Goal: Task Accomplishment & Management: Manage account settings

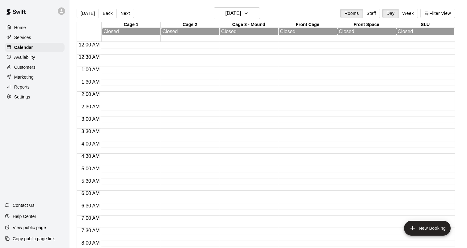
scroll to position [295, 0]
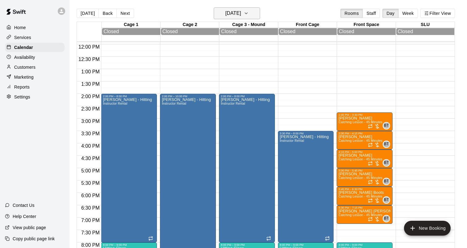
click at [241, 13] on h6 "Wednesday Oct 15" at bounding box center [233, 13] width 16 height 9
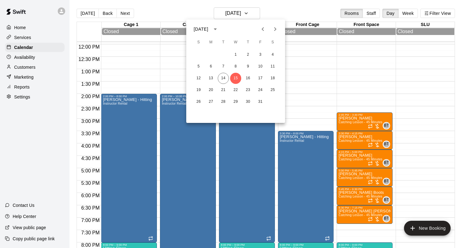
click at [406, 13] on div at bounding box center [233, 124] width 467 height 248
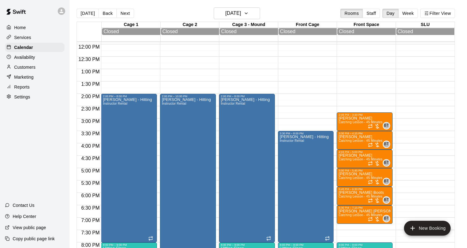
click at [406, 13] on button "Week" at bounding box center [408, 13] width 19 height 9
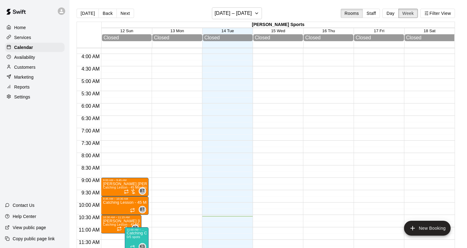
scroll to position [0, 0]
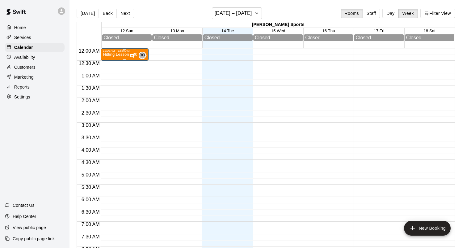
click at [126, 54] on p "Hitting Lesson - 30 Minutes" at bounding box center [125, 54] width 44 height 0
click at [109, 90] on icon "delete" at bounding box center [109, 91] width 4 height 6
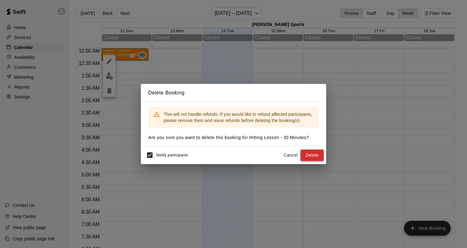
click at [315, 155] on button "Delete" at bounding box center [312, 154] width 23 height 11
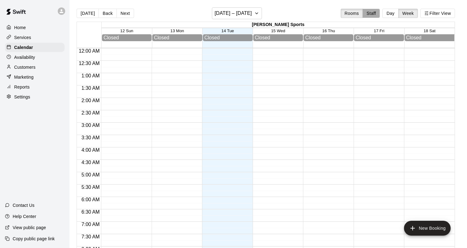
click at [366, 13] on button "Staff" at bounding box center [372, 13] width 18 height 9
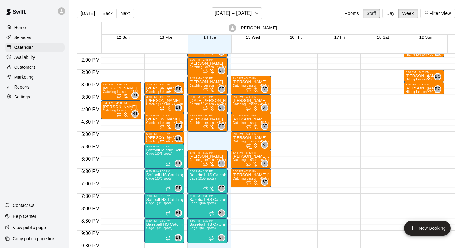
scroll to position [344, 0]
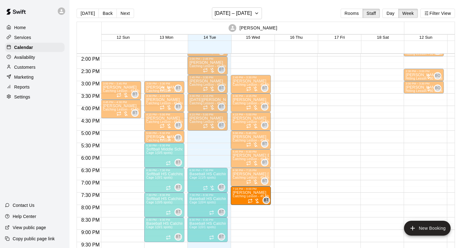
drag, startPoint x: 211, startPoint y: 159, endPoint x: 244, endPoint y: 198, distance: 50.9
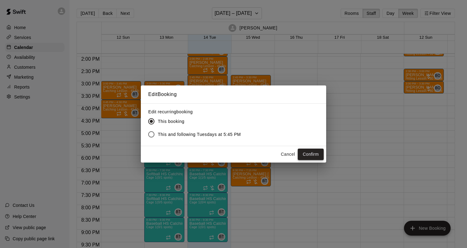
click at [313, 155] on button "Confirm" at bounding box center [311, 153] width 26 height 11
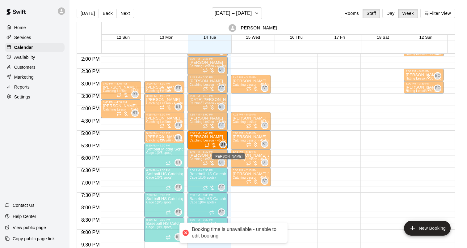
drag, startPoint x: 251, startPoint y: 103, endPoint x: 221, endPoint y: 143, distance: 50.3
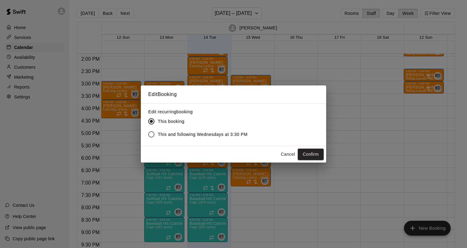
click at [190, 133] on span "This and following Wednesdays at 3:30 PM" at bounding box center [203, 134] width 90 height 6
click at [313, 153] on button "Confirm" at bounding box center [311, 153] width 26 height 11
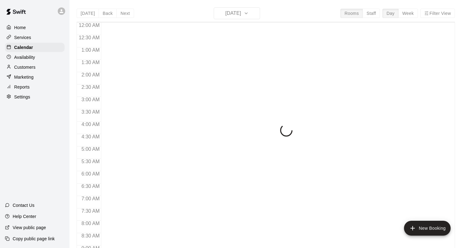
scroll to position [261, 0]
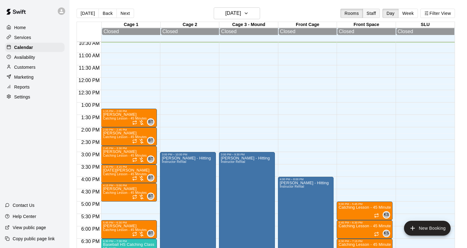
click at [370, 16] on button "Staff" at bounding box center [372, 13] width 18 height 9
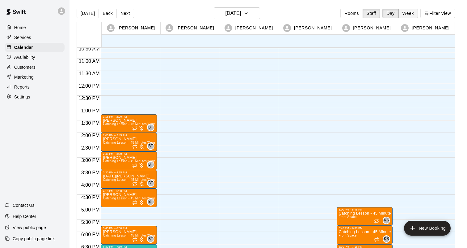
click at [404, 15] on button "Week" at bounding box center [408, 13] width 19 height 9
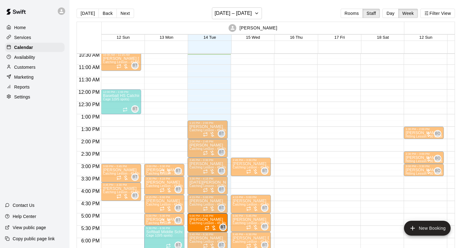
drag, startPoint x: 249, startPoint y: 187, endPoint x: 214, endPoint y: 226, distance: 51.9
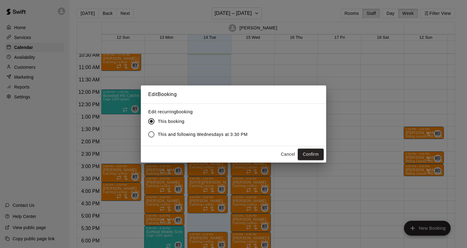
click at [215, 135] on span "This and following Wednesdays at 3:30 PM" at bounding box center [203, 134] width 90 height 6
click at [312, 153] on button "Confirm" at bounding box center [311, 153] width 26 height 11
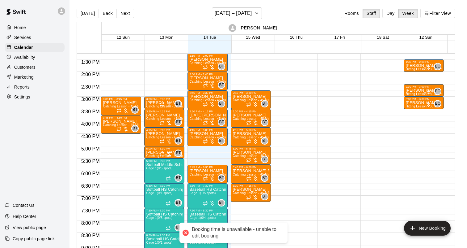
scroll to position [334, 0]
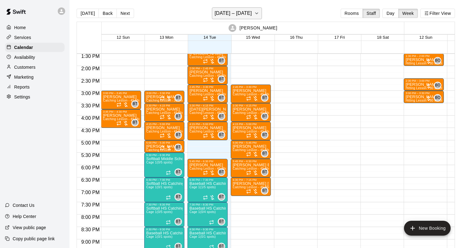
click at [254, 13] on icon "button" at bounding box center [256, 13] width 5 height 7
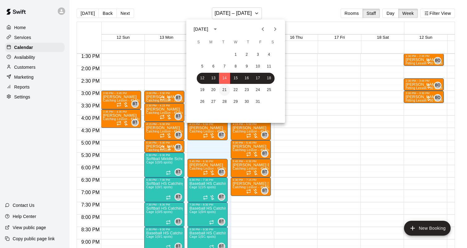
click at [227, 89] on button "21" at bounding box center [224, 89] width 11 height 11
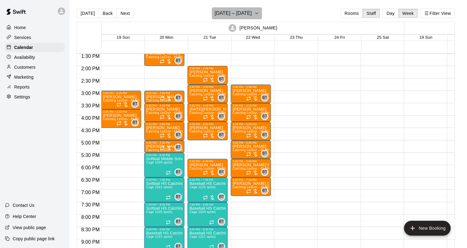
click at [248, 10] on h6 "[DATE] – [DATE]" at bounding box center [233, 13] width 37 height 9
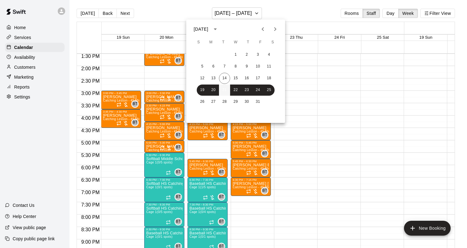
click at [228, 92] on button "21" at bounding box center [224, 89] width 11 height 11
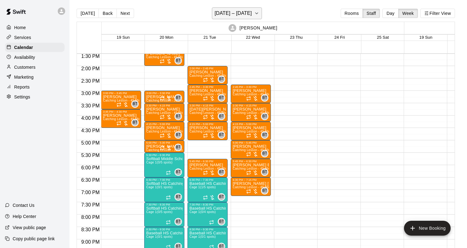
click at [240, 14] on h6 "[DATE] – [DATE]" at bounding box center [233, 13] width 37 height 9
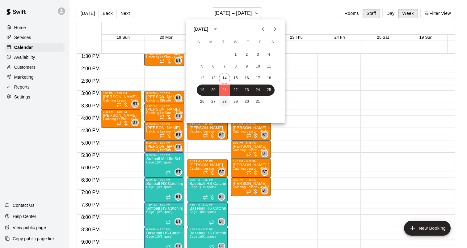
click at [223, 97] on button "28" at bounding box center [224, 101] width 11 height 11
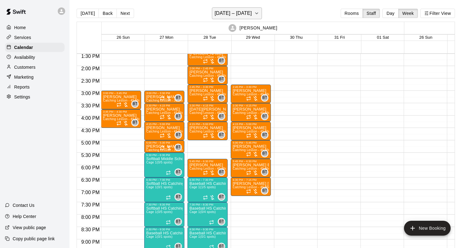
click at [238, 15] on h6 "[DATE] – [DATE]" at bounding box center [233, 13] width 37 height 9
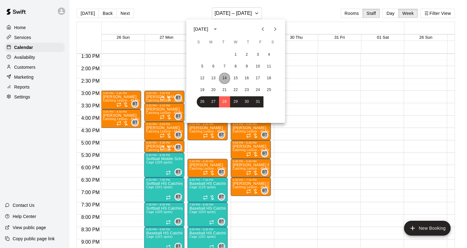
click at [225, 79] on button "14" at bounding box center [224, 78] width 11 height 11
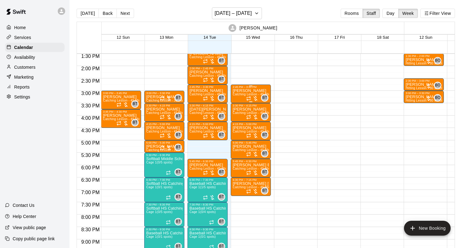
click at [251, 95] on div at bounding box center [252, 98] width 12 height 6
click at [239, 110] on div at bounding box center [233, 124] width 467 height 248
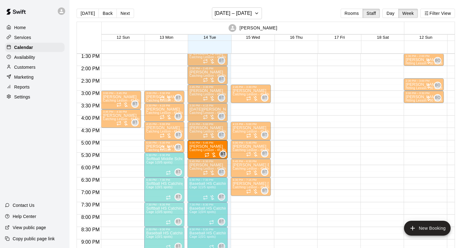
drag, startPoint x: 250, startPoint y: 111, endPoint x: 209, endPoint y: 150, distance: 56.9
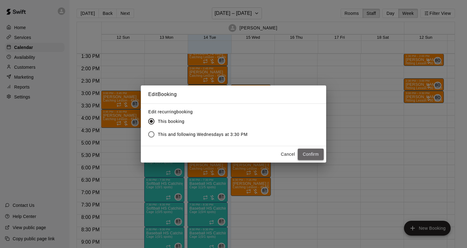
click at [305, 153] on button "Confirm" at bounding box center [311, 153] width 26 height 11
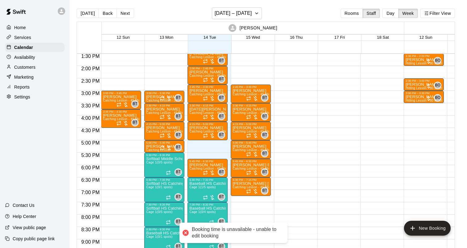
click at [230, 231] on div "Booking time is unavailable - unable to edit booking" at bounding box center [237, 232] width 90 height 13
click at [255, 112] on span "Catching Lesson - 45 Minutes (Front Space)" at bounding box center [265, 112] width 64 height 3
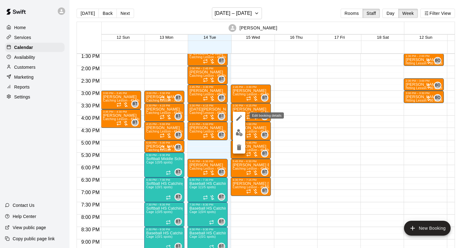
click at [241, 118] on icon "edit" at bounding box center [239, 117] width 7 height 7
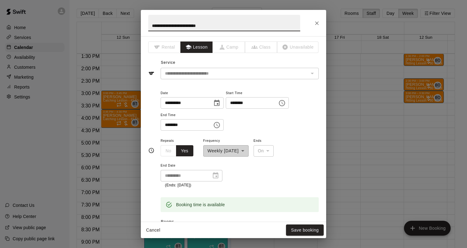
click at [220, 104] on icon "Choose date, selected date is Oct 15, 2025" at bounding box center [216, 102] width 7 height 7
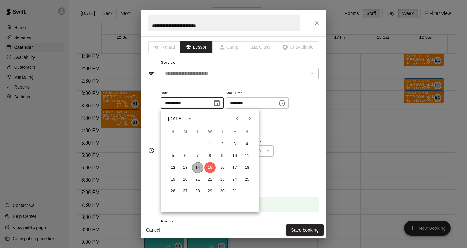
click at [200, 168] on button "14" at bounding box center [197, 167] width 11 height 11
type input "**********"
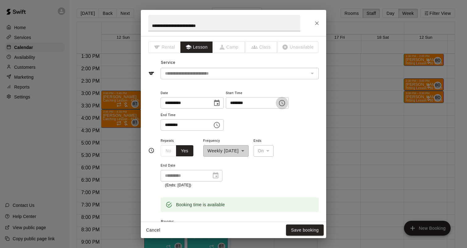
click at [286, 102] on icon "Choose time, selected time is 3:30 PM" at bounding box center [282, 102] width 7 height 7
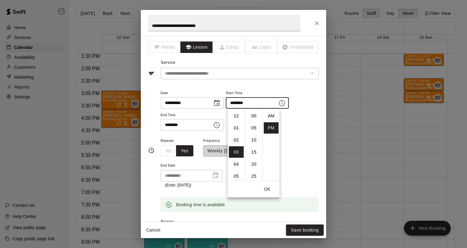
scroll to position [11, 0]
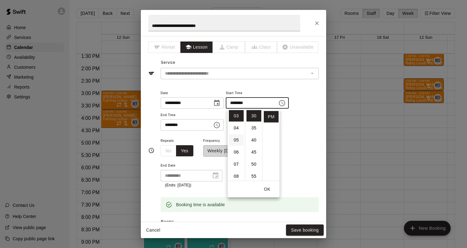
click at [239, 141] on li "05" at bounding box center [236, 139] width 15 height 11
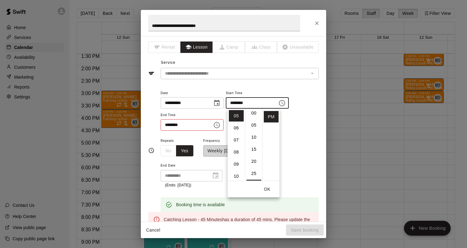
scroll to position [2, 0]
click at [254, 117] on li "00" at bounding box center [254, 113] width 15 height 11
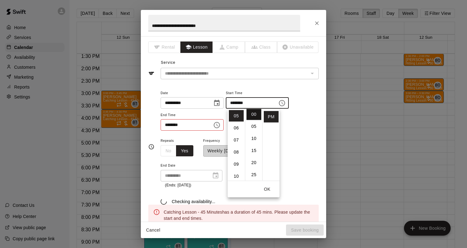
type input "********"
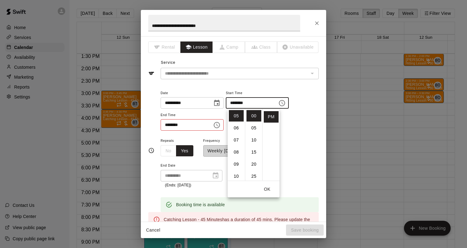
click at [266, 189] on button "OK" at bounding box center [267, 188] width 20 height 11
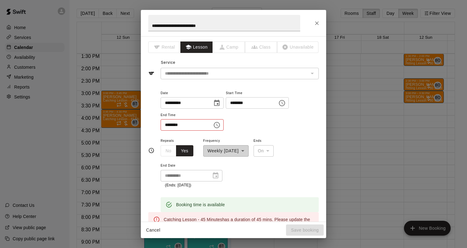
click at [217, 127] on icon "Choose time, selected time is 4:15 PM" at bounding box center [217, 125] width 6 height 6
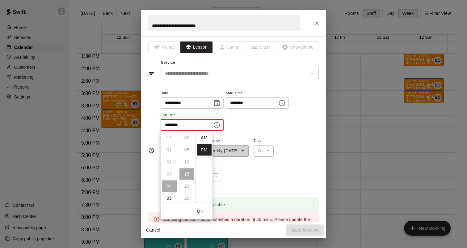
scroll to position [11, 0]
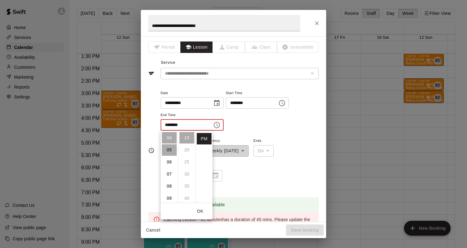
click at [170, 150] on li "05" at bounding box center [169, 149] width 15 height 11
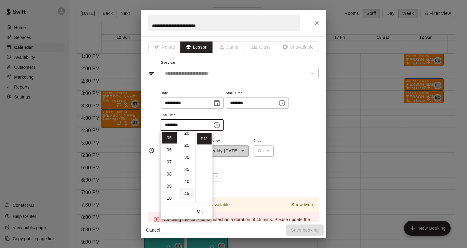
click at [187, 193] on li "45" at bounding box center [187, 193] width 15 height 11
type input "********"
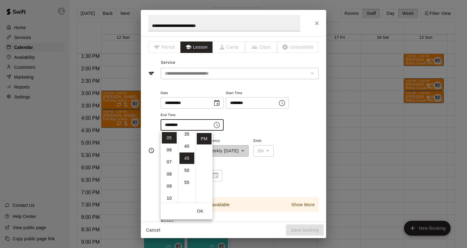
scroll to position [108, 0]
click at [246, 130] on div "**********" at bounding box center [240, 110] width 158 height 42
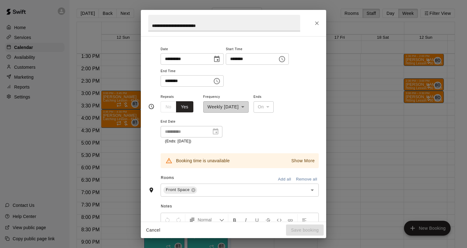
scroll to position [50, 0]
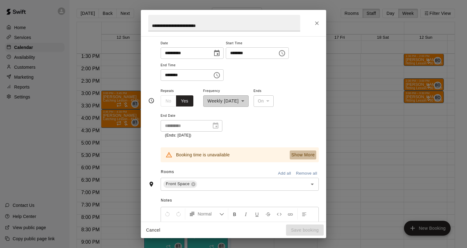
click at [308, 153] on p "Show More" at bounding box center [302, 154] width 23 height 6
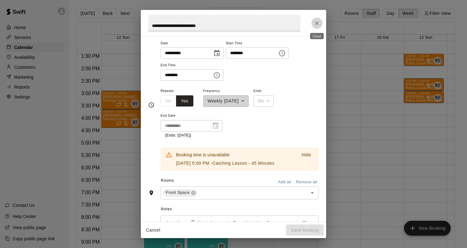
click at [315, 24] on icon "Close" at bounding box center [317, 23] width 6 height 6
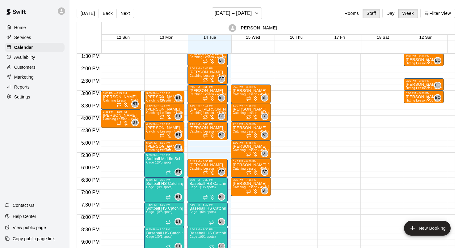
click at [327, 122] on div at bounding box center [337, 16] width 40 height 593
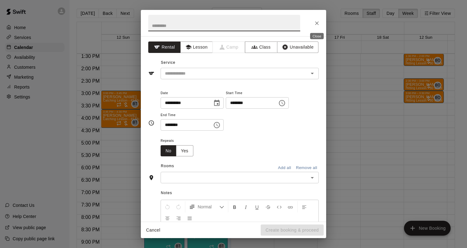
click at [314, 20] on button "Close" at bounding box center [317, 23] width 11 height 11
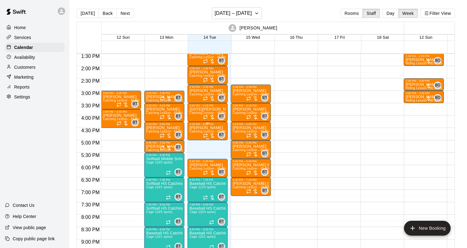
click at [205, 128] on p "[PERSON_NAME]" at bounding box center [207, 128] width 36 height 0
click at [207, 143] on div at bounding box center [233, 124] width 467 height 248
click at [244, 113] on span "Catching Lesson - 45 Minutes (Front Space)" at bounding box center [265, 112] width 64 height 3
click at [240, 144] on icon "delete" at bounding box center [239, 146] width 7 height 7
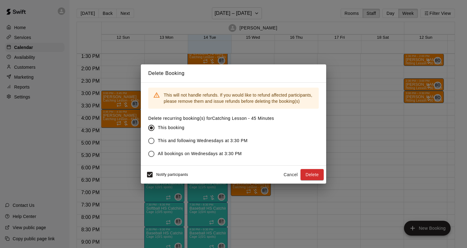
click at [198, 155] on span "All bookings on Wednesdays at 3:30 PM" at bounding box center [200, 153] width 84 height 6
click at [314, 173] on button "Delete" at bounding box center [312, 174] width 23 height 11
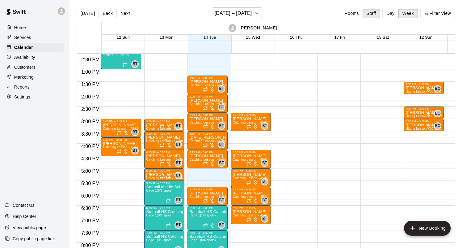
scroll to position [303, 0]
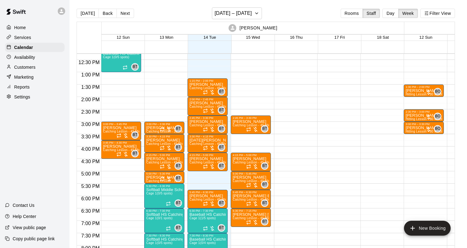
click at [206, 175] on div "1:15 PM – 2:00 PM [PERSON_NAME] Catching Lesson - 45 Minutes (Cage 1) BT 0 2:00…" at bounding box center [208, 47] width 40 height 593
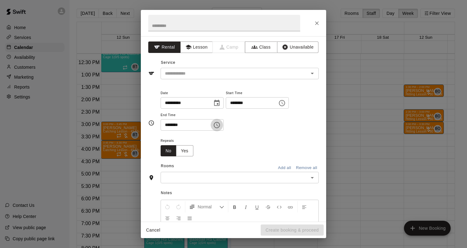
click at [220, 122] on icon "Choose time, selected time is 5:30 PM" at bounding box center [216, 124] width 7 height 7
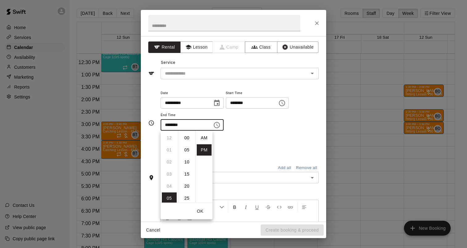
scroll to position [11, 0]
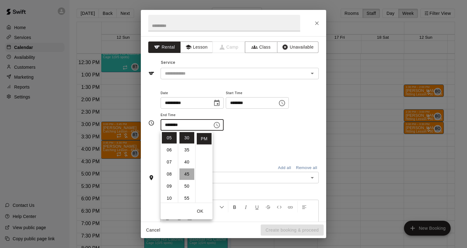
click at [188, 173] on li "45" at bounding box center [187, 173] width 15 height 11
type input "********"
click at [202, 48] on button "Lesson" at bounding box center [197, 46] width 32 height 11
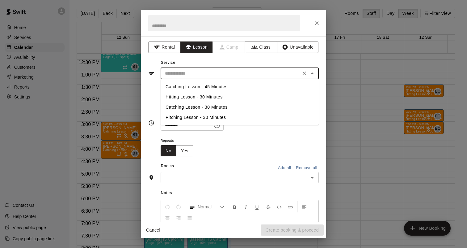
click at [199, 70] on input "text" at bounding box center [231, 74] width 136 height 8
click at [198, 90] on li "Catching Lesson - 45 Minutes" at bounding box center [240, 87] width 158 height 10
type input "**********"
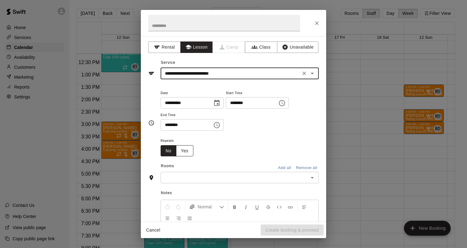
click at [184, 150] on button "Yes" at bounding box center [184, 150] width 17 height 11
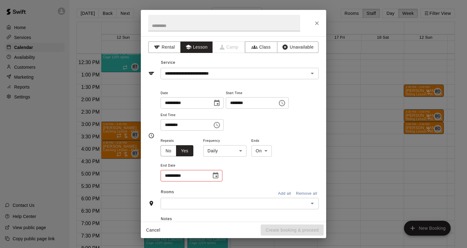
click at [223, 152] on body "Home Services Calendar Availability Customers Marketing Reports Settings Contac…" at bounding box center [233, 128] width 467 height 257
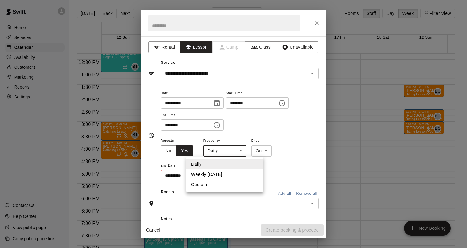
click at [221, 172] on li "Weekly [DATE]" at bounding box center [224, 174] width 77 height 10
type input "******"
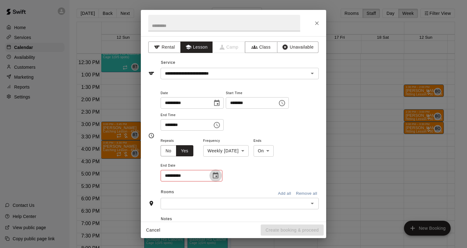
click at [219, 175] on icon "Choose date" at bounding box center [215, 175] width 7 height 7
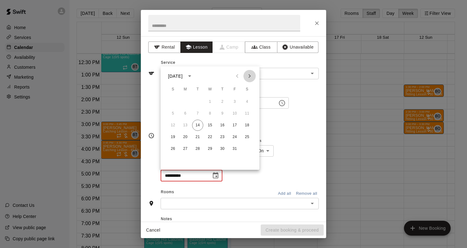
click at [251, 74] on icon "Next month" at bounding box center [249, 75] width 7 height 7
click at [244, 147] on button "31" at bounding box center [247, 148] width 11 height 11
type input "**********"
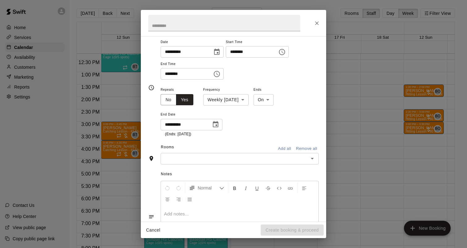
scroll to position [56, 0]
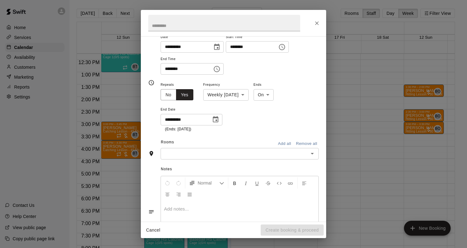
click at [227, 152] on input "text" at bounding box center [235, 154] width 144 height 8
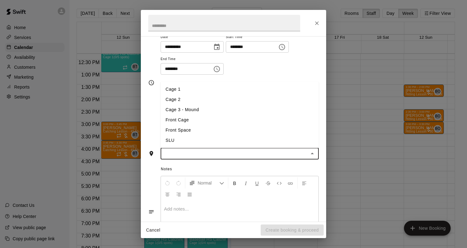
click at [191, 91] on li "Cage 1" at bounding box center [240, 89] width 158 height 10
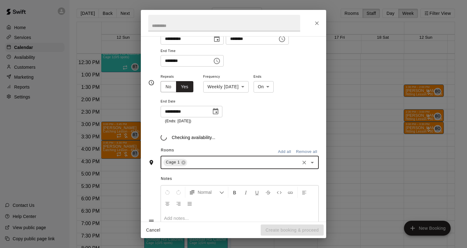
scroll to position [68, 0]
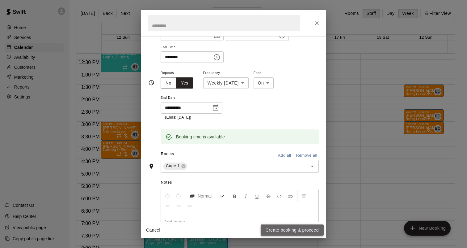
click at [289, 230] on button "Create booking & proceed" at bounding box center [292, 229] width 63 height 11
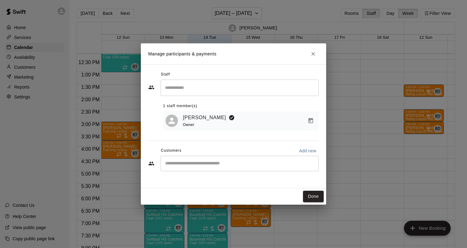
click at [219, 163] on input "Start typing to search customers..." at bounding box center [240, 163] width 153 height 6
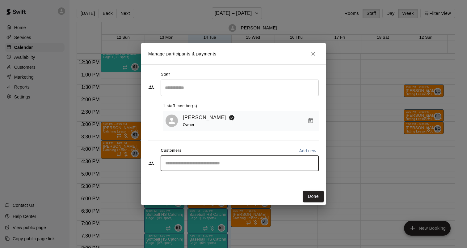
type input "*"
type input "******"
click at [223, 181] on div "[PERSON_NAME] [EMAIL_ADDRESS][DOMAIN_NAME]" at bounding box center [211, 180] width 66 height 13
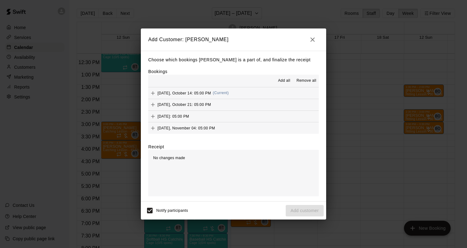
click at [283, 79] on span "Add all" at bounding box center [284, 81] width 12 height 6
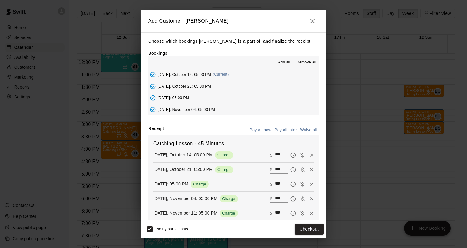
click at [286, 130] on button "Pay all later" at bounding box center [286, 130] width 26 height 10
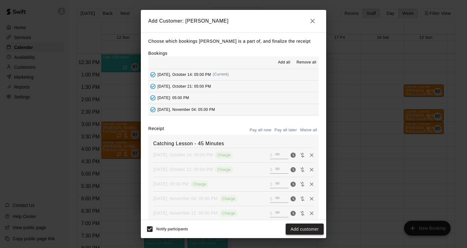
click at [298, 226] on button "Add customer" at bounding box center [305, 228] width 38 height 11
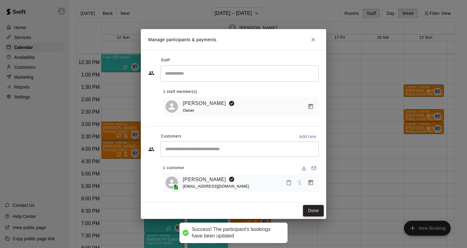
click at [316, 211] on button "Done" at bounding box center [313, 210] width 21 height 11
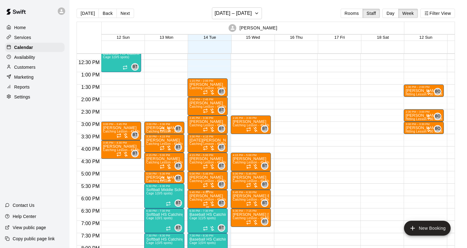
click at [210, 199] on span "Catching Lesson - 45 Minutes (Cage 1)" at bounding box center [217, 199] width 57 height 3
click at [214, 196] on div at bounding box center [233, 124] width 467 height 248
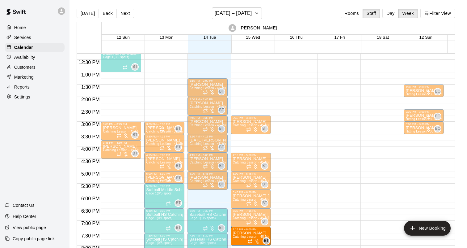
drag, startPoint x: 208, startPoint y: 197, endPoint x: 247, endPoint y: 236, distance: 55.7
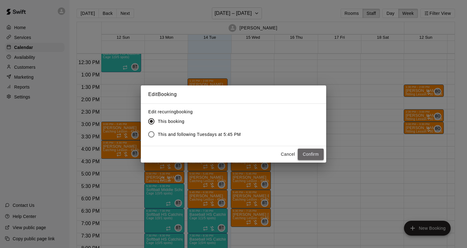
click at [317, 154] on button "Confirm" at bounding box center [311, 153] width 26 height 11
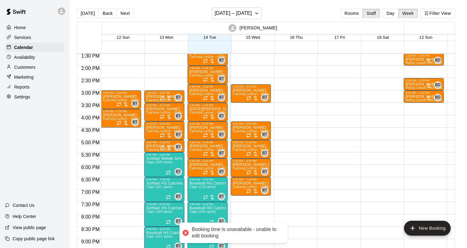
scroll to position [337, 0]
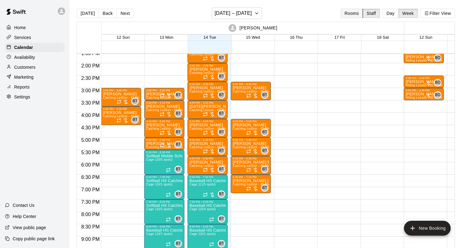
click at [355, 14] on button "Rooms" at bounding box center [352, 13] width 22 height 9
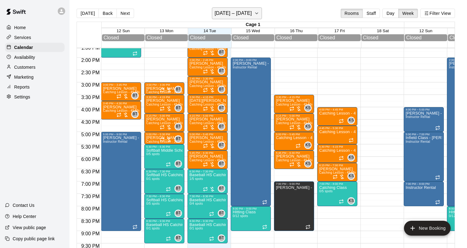
click at [231, 14] on h6 "[DATE] – [DATE]" at bounding box center [233, 13] width 37 height 9
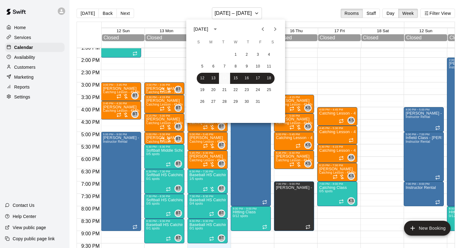
click at [227, 80] on button "14" at bounding box center [224, 78] width 11 height 11
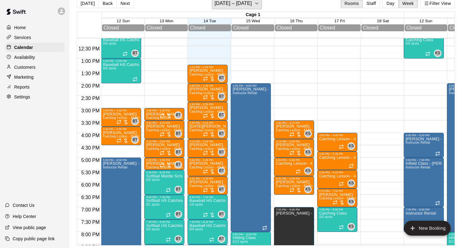
scroll to position [304, 0]
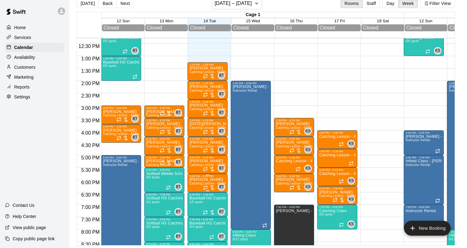
click at [213, 183] on span "Catching Lesson - 45 Minutes" at bounding box center [211, 182] width 44 height 3
click at [200, 188] on button "edit" at bounding box center [196, 188] width 12 height 12
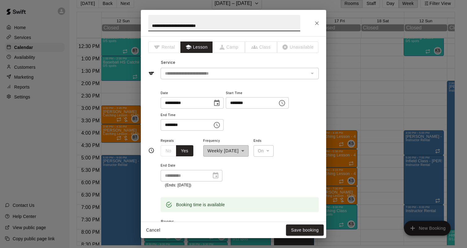
click at [226, 104] on div "**********" at bounding box center [240, 110] width 158 height 42
click at [219, 103] on icon "Choose date, selected date is Oct 14, 2025" at bounding box center [217, 103] width 6 height 6
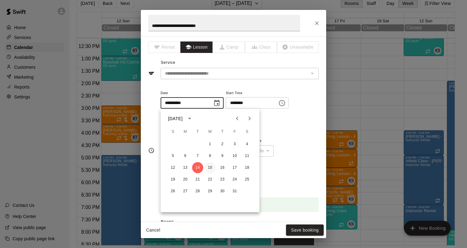
click at [211, 167] on button "15" at bounding box center [210, 167] width 11 height 11
type input "**********"
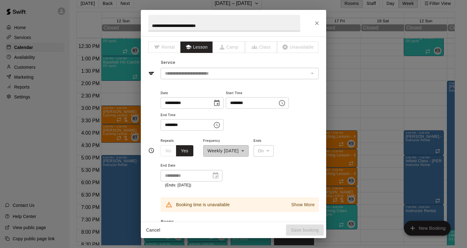
click at [285, 104] on icon "Choose time, selected time is 5:45 PM" at bounding box center [282, 102] width 7 height 7
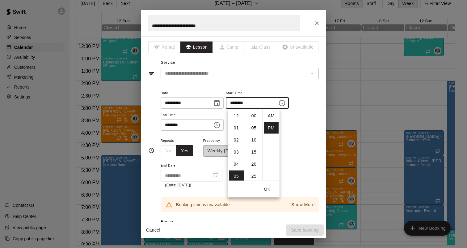
scroll to position [11, 0]
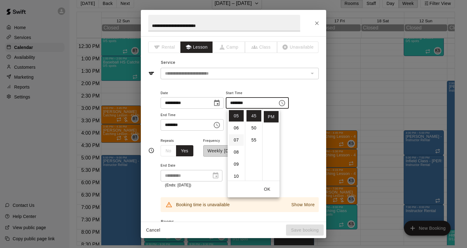
click at [237, 142] on li "07" at bounding box center [236, 139] width 15 height 11
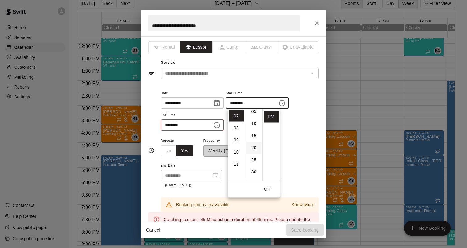
scroll to position [15, 0]
click at [255, 135] on li "15" at bounding box center [254, 136] width 15 height 11
type input "********"
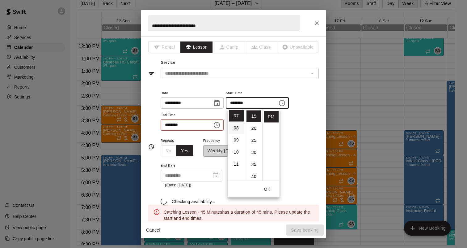
scroll to position [36, 0]
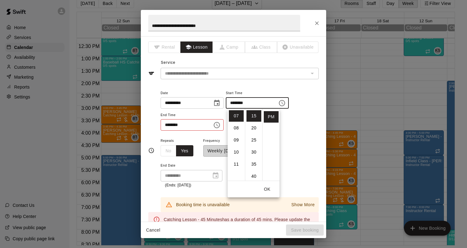
click at [219, 125] on icon "Choose time, selected time is 6:30 PM" at bounding box center [218, 124] width 2 height 3
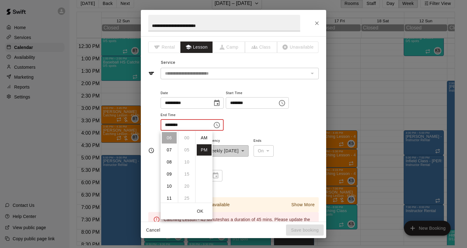
scroll to position [11, 0]
click at [172, 163] on li "08" at bounding box center [169, 161] width 15 height 11
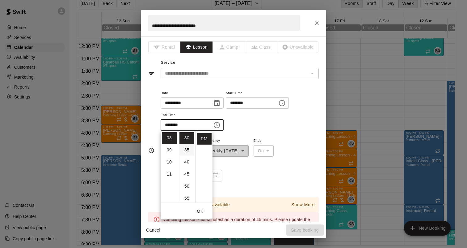
scroll to position [0, 0]
click at [187, 138] on li "00" at bounding box center [187, 137] width 15 height 11
type input "********"
click at [244, 123] on div "**********" at bounding box center [240, 110] width 158 height 42
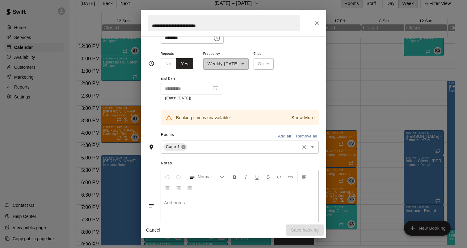
click at [184, 146] on icon at bounding box center [183, 146] width 5 height 5
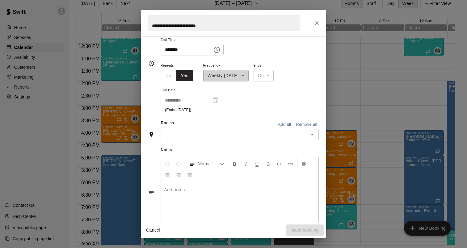
click at [178, 137] on input "text" at bounding box center [235, 134] width 144 height 8
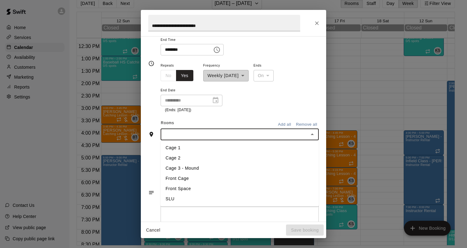
click at [184, 188] on li "Front Space" at bounding box center [240, 188] width 158 height 10
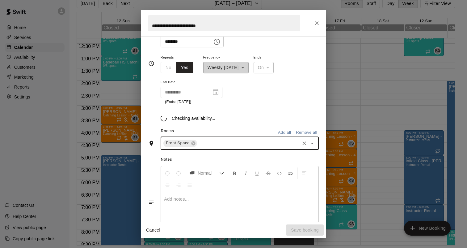
scroll to position [87, 0]
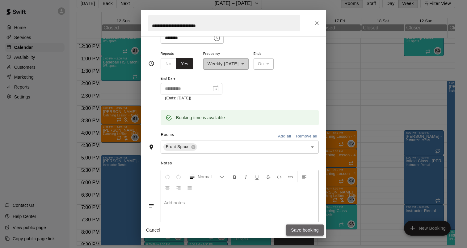
click at [301, 229] on button "Save booking" at bounding box center [305, 229] width 38 height 11
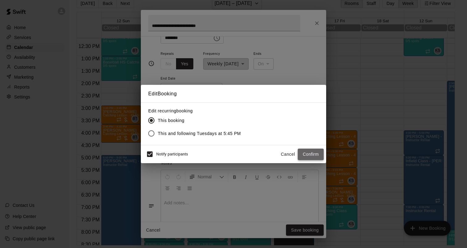
click at [309, 155] on button "Confirm" at bounding box center [311, 153] width 26 height 11
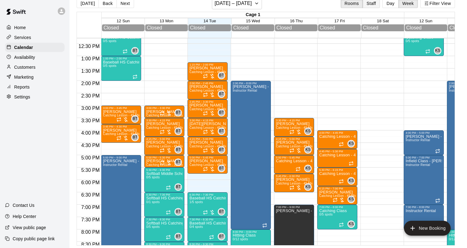
click at [374, 4] on button "Staff" at bounding box center [372, 3] width 18 height 9
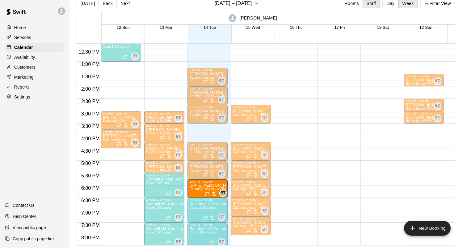
drag, startPoint x: 206, startPoint y: 134, endPoint x: 203, endPoint y: 191, distance: 57.6
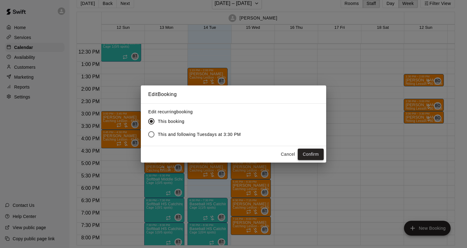
click at [307, 158] on button "Confirm" at bounding box center [311, 153] width 26 height 11
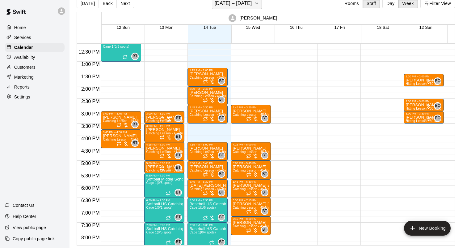
click at [232, 2] on h6 "[DATE] – [DATE]" at bounding box center [233, 3] width 37 height 9
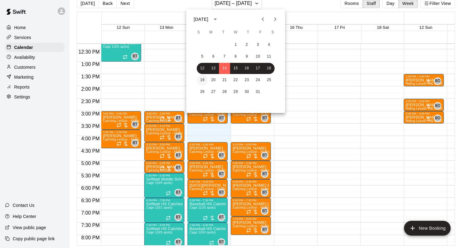
click at [204, 83] on button "19" at bounding box center [202, 79] width 11 height 11
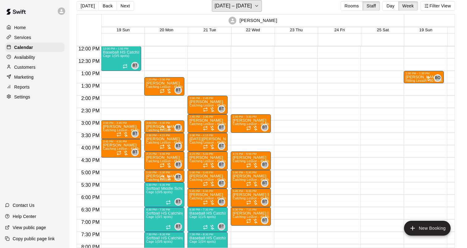
scroll to position [303, 0]
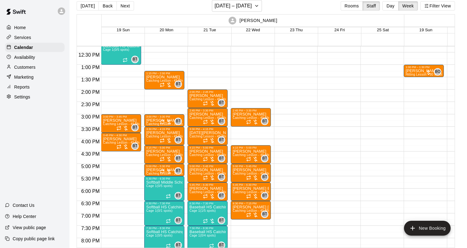
click at [307, 108] on div at bounding box center [294, 39] width 40 height 593
